Goal: Obtain resource: Obtain resource

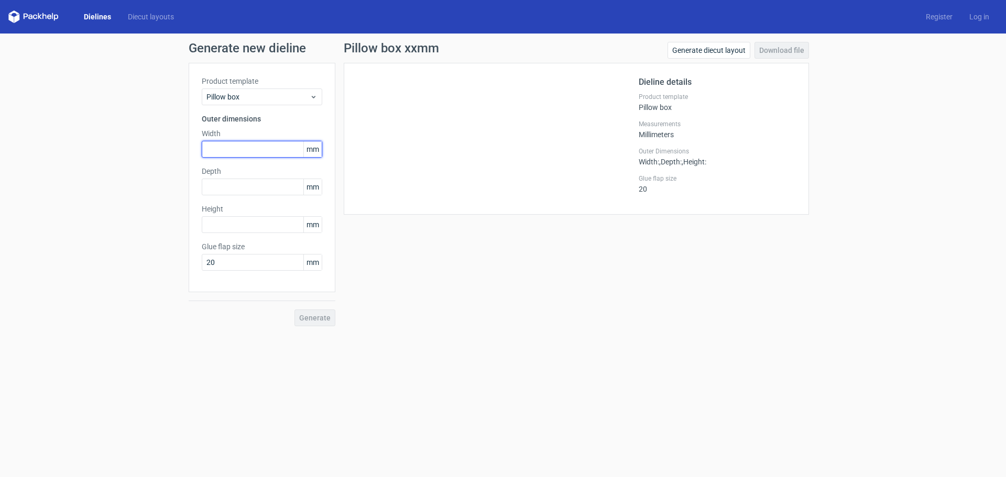
click at [243, 147] on input "text" at bounding box center [262, 149] width 120 height 17
type input "100"
click at [261, 180] on input "text" at bounding box center [262, 187] width 120 height 17
type input "40"
click at [246, 222] on input "text" at bounding box center [262, 224] width 120 height 17
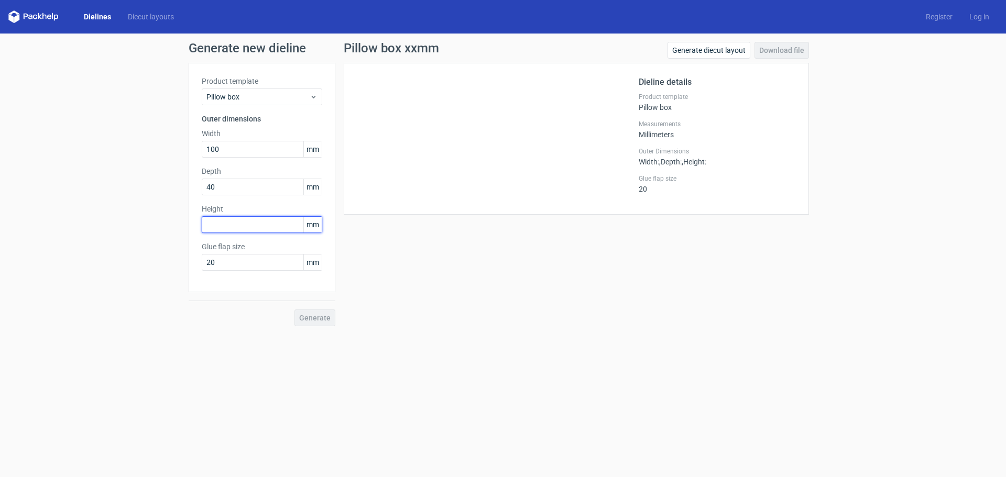
type input "1"
type input "310"
click at [260, 311] on div "Generate" at bounding box center [262, 309] width 147 height 34
click at [320, 319] on span "Generate" at bounding box center [314, 317] width 31 height 7
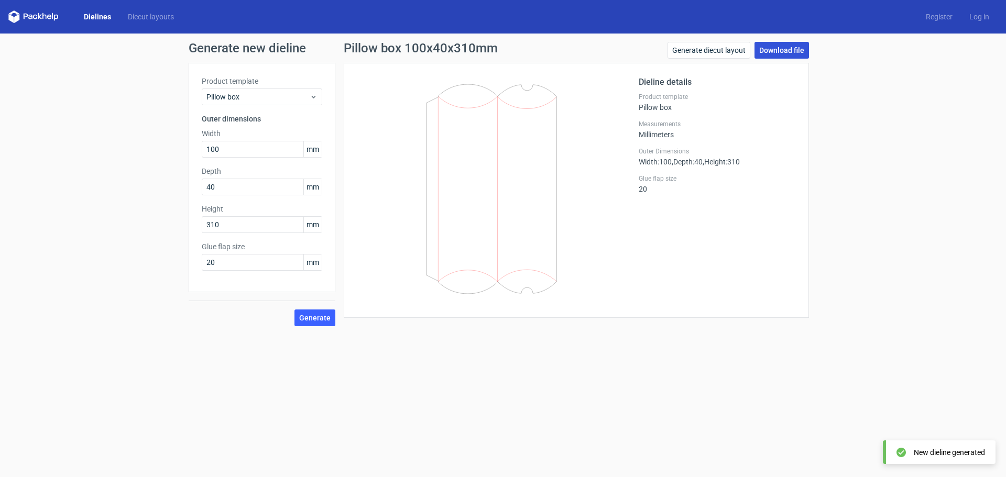
click at [792, 50] on link "Download file" at bounding box center [781, 50] width 54 height 17
click at [603, 430] on form "Generate new dieline Product template Pillow box Outer dimensions Width 100 mm …" at bounding box center [503, 256] width 1006 height 444
